Goal: Task Accomplishment & Management: Manage account settings

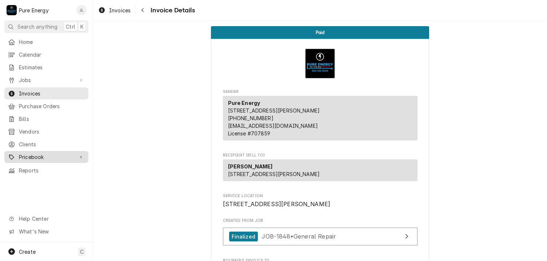
click at [33, 155] on span "Pricebook" at bounding box center [46, 157] width 55 height 8
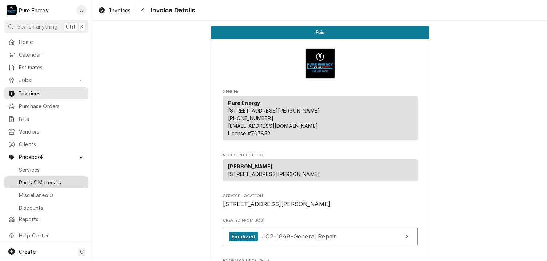
click at [42, 179] on span "Parts & Materials" at bounding box center [52, 183] width 66 height 8
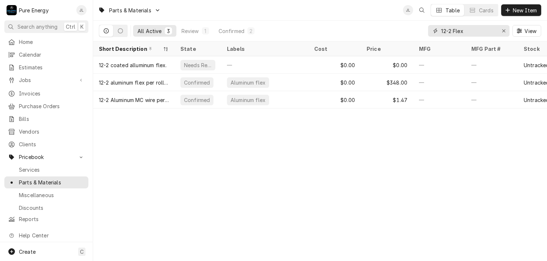
drag, startPoint x: 470, startPoint y: 28, endPoint x: 430, endPoint y: 32, distance: 39.8
click at [430, 32] on div "12-2 Flex" at bounding box center [468, 31] width 81 height 12
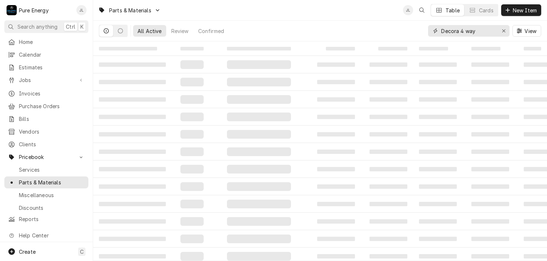
type input "Decora 4 way"
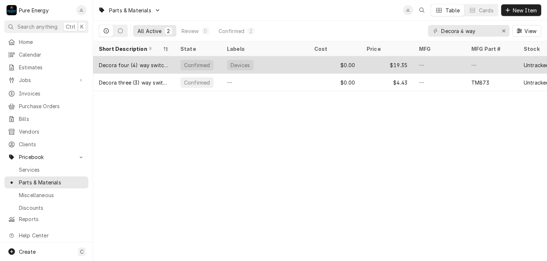
click at [307, 66] on div "Devices" at bounding box center [264, 64] width 87 height 17
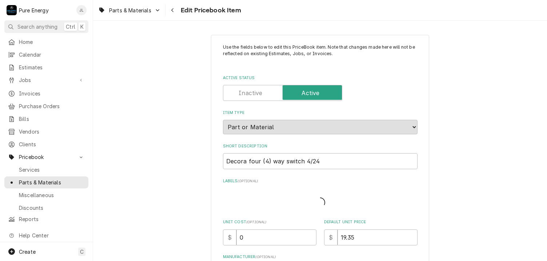
type textarea "x"
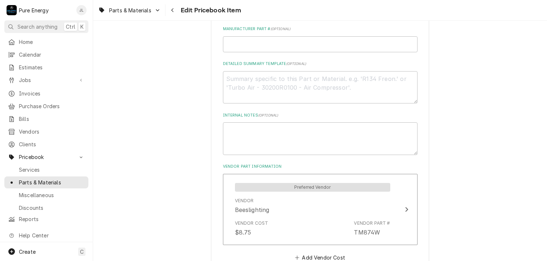
scroll to position [327, 0]
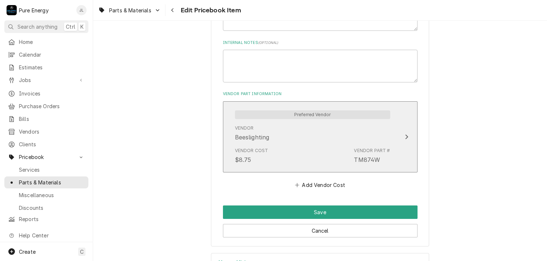
click at [314, 123] on div "Vendor Beeslighting" at bounding box center [312, 133] width 155 height 23
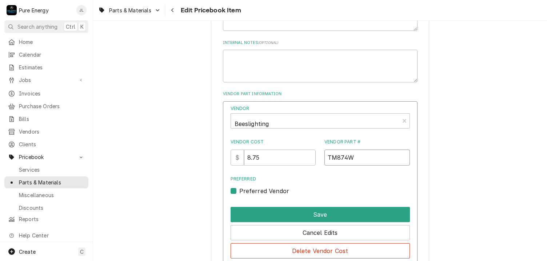
click at [325, 157] on input "TM874W" at bounding box center [366, 158] width 85 height 16
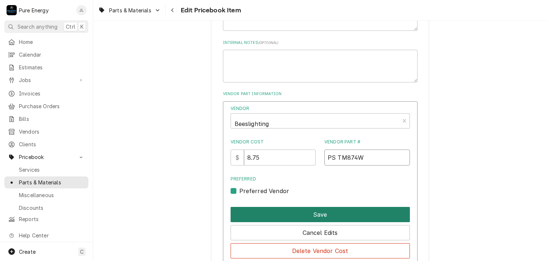
type input "PS TM874W"
click at [291, 216] on button "Save" at bounding box center [319, 214] width 179 height 15
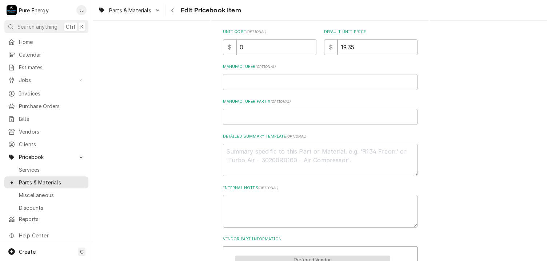
scroll to position [145, 0]
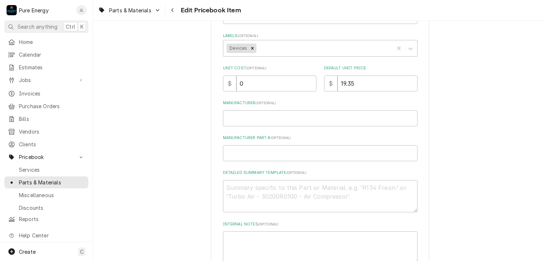
type textarea "x"
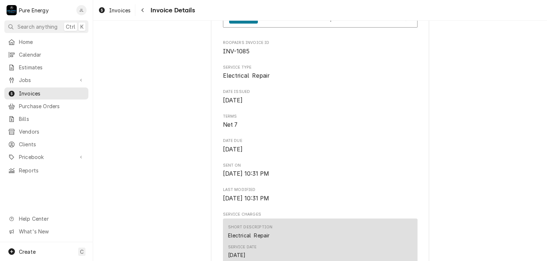
scroll to position [36, 0]
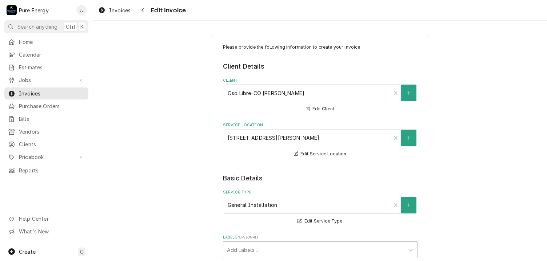
type textarea "x"
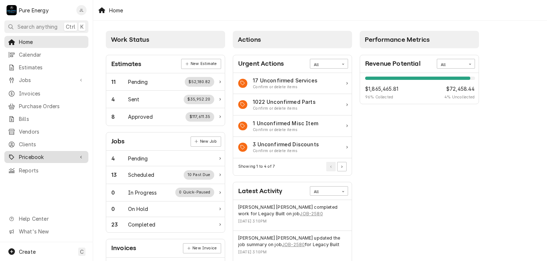
click at [47, 153] on span "Pricebook" at bounding box center [46, 157] width 55 height 8
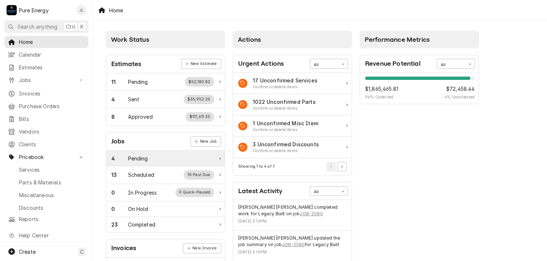
scroll to position [73, 0]
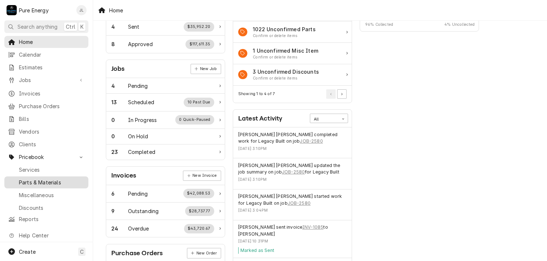
click at [43, 180] on span "Parts & Materials" at bounding box center [52, 183] width 66 height 8
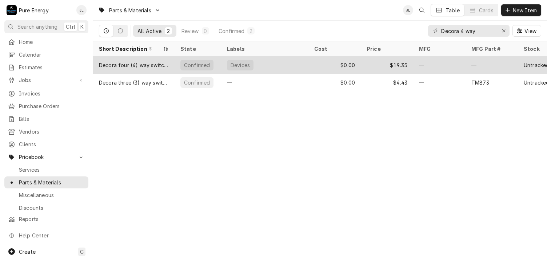
click at [444, 59] on div "—" at bounding box center [439, 64] width 52 height 17
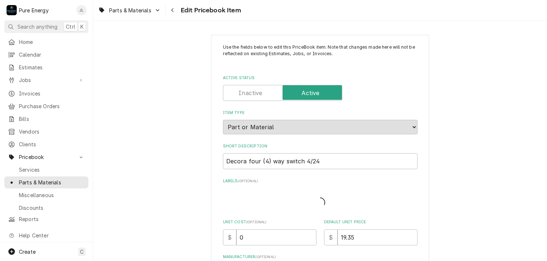
type textarea "x"
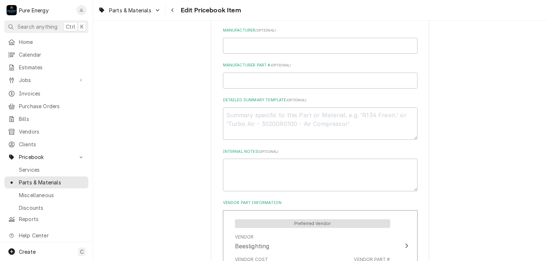
scroll to position [327, 0]
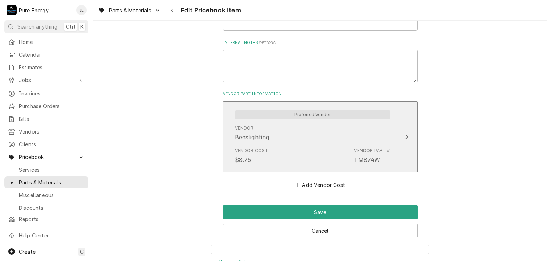
click at [294, 145] on div "Vendor Cost $8.75 Vendor Part # TM874W" at bounding box center [312, 156] width 155 height 23
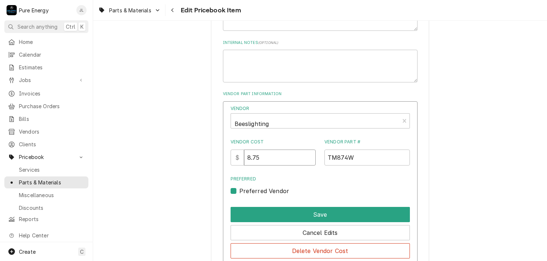
click at [270, 157] on input "8.75" at bounding box center [280, 158] width 72 height 16
type input "8"
type input "9.88"
drag, startPoint x: 320, startPoint y: 158, endPoint x: 333, endPoint y: 148, distance: 16.3
click at [329, 152] on div "Vendor Cost $ 9.88 Vendor Part # TM874W" at bounding box center [319, 152] width 179 height 27
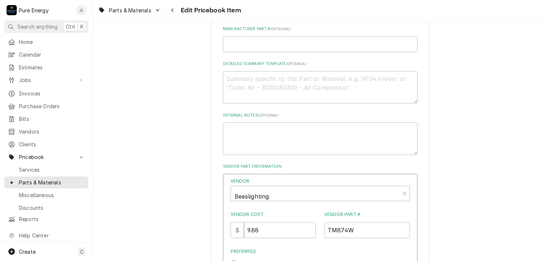
scroll to position [363, 0]
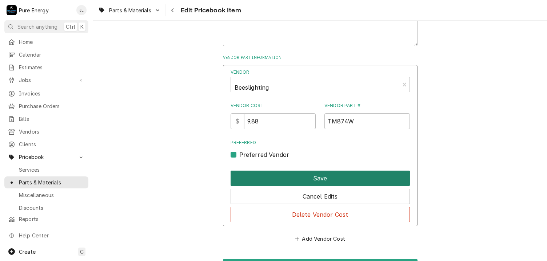
click at [313, 174] on button "Save" at bounding box center [319, 178] width 179 height 15
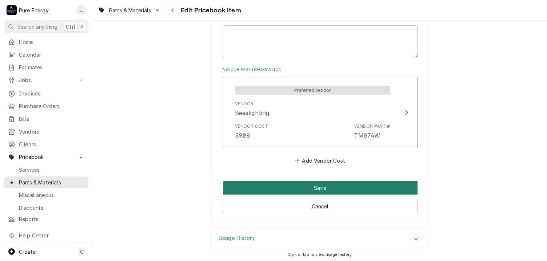
click at [352, 181] on button "Save" at bounding box center [320, 187] width 194 height 13
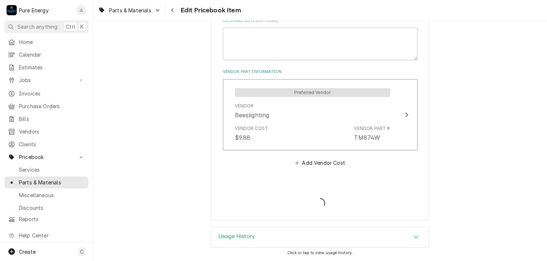
scroll to position [347, 0]
type textarea "x"
